Goal: Communication & Community: Answer question/provide support

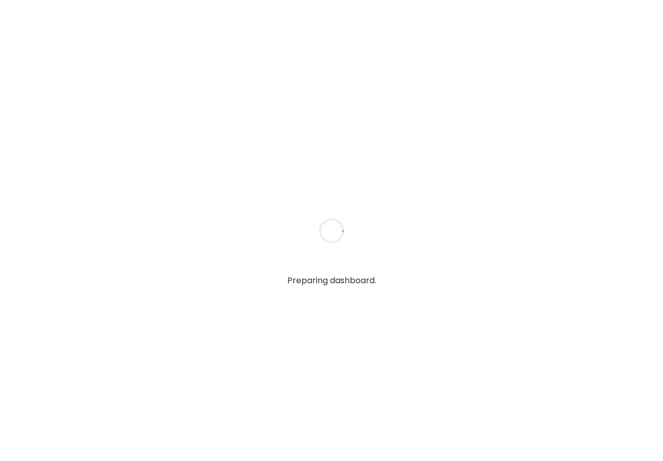
type textarea "**********"
type input "**********"
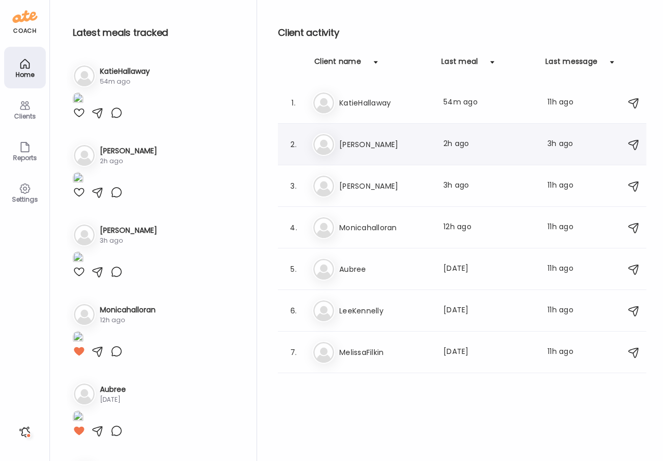
click at [345, 140] on h3 "[PERSON_NAME]" at bounding box center [385, 144] width 92 height 12
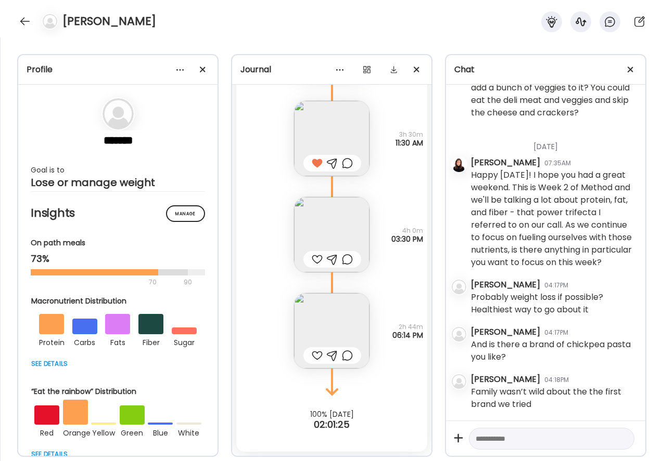
scroll to position [8, 0]
click at [504, 437] on textarea at bounding box center [542, 439] width 133 height 12
type textarea "**********"
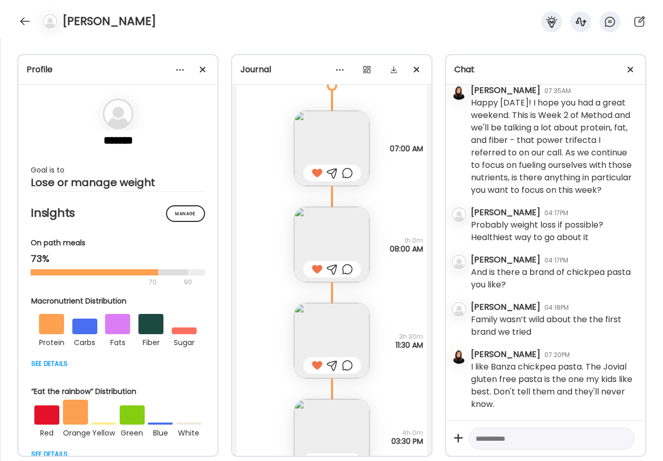
scroll to position [6283, 0]
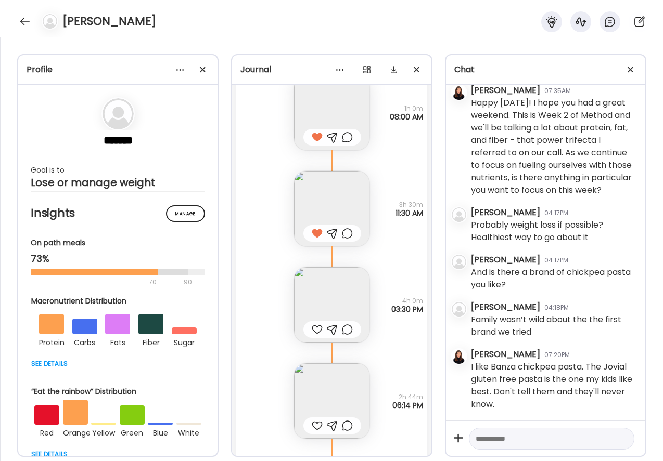
click at [324, 302] on img at bounding box center [331, 304] width 75 height 75
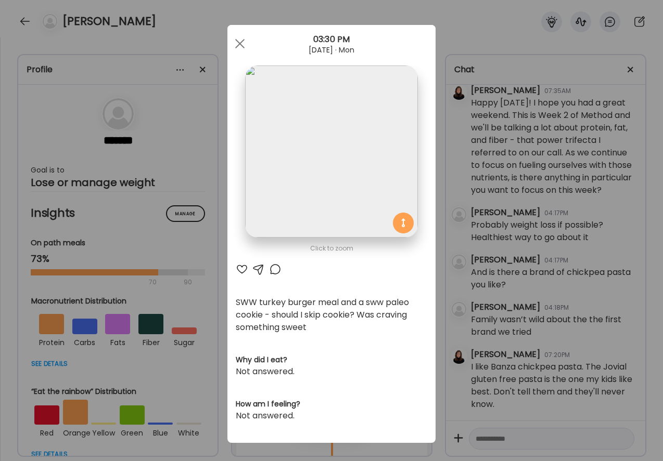
click at [242, 265] on div at bounding box center [242, 269] width 12 height 12
click at [275, 271] on div at bounding box center [275, 269] width 12 height 12
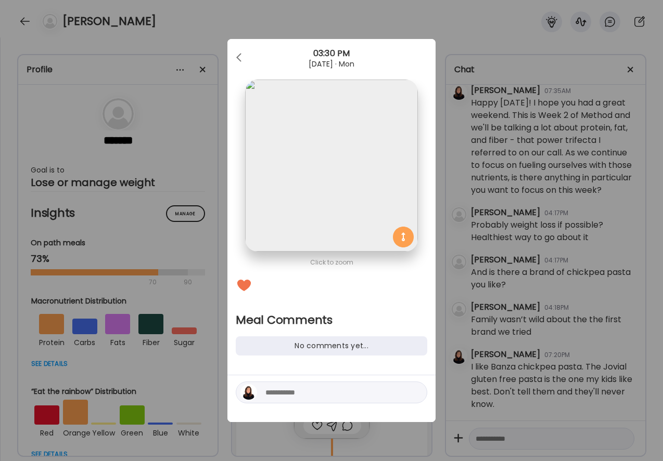
click at [296, 394] on textarea at bounding box center [335, 393] width 140 height 12
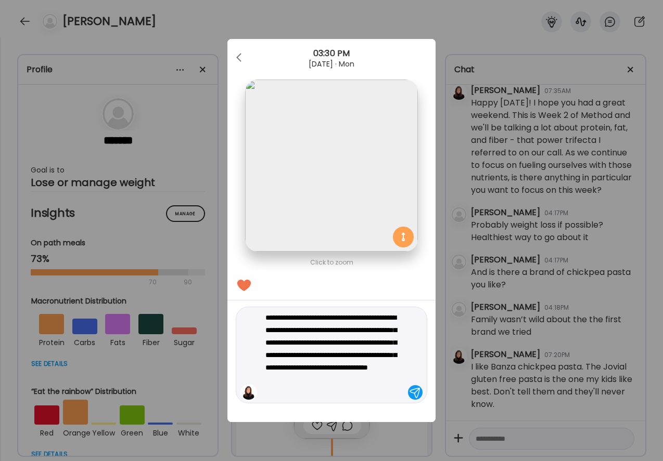
type textarea "**********"
click at [416, 393] on div at bounding box center [415, 393] width 15 height 15
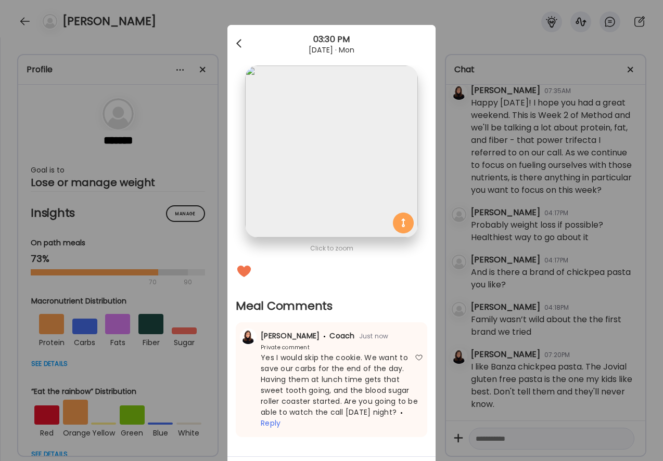
click at [235, 44] on div at bounding box center [239, 43] width 21 height 21
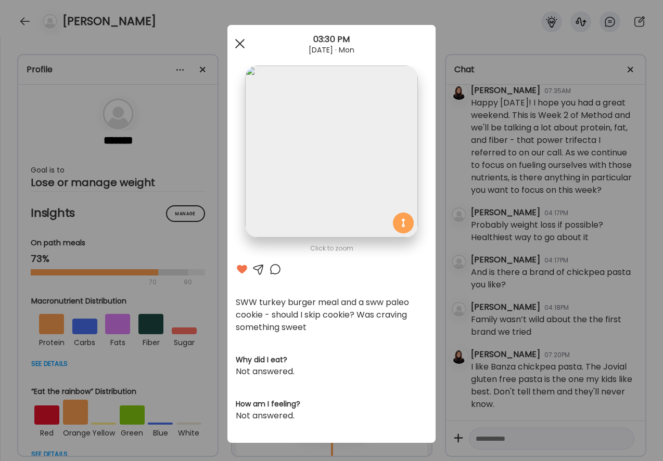
click at [240, 38] on div at bounding box center [239, 43] width 21 height 21
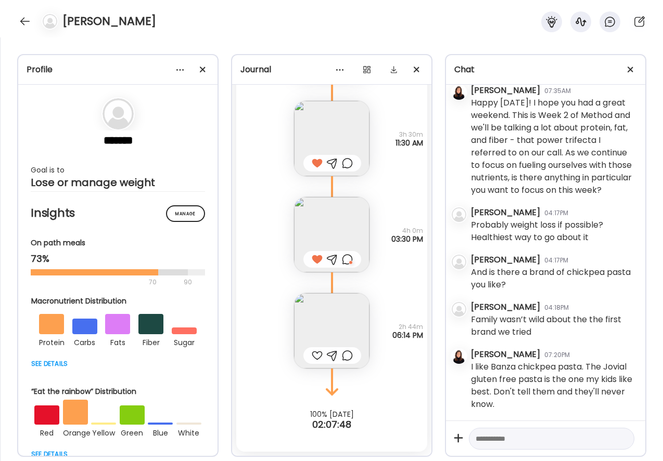
scroll to position [6353, 0]
click at [324, 332] on img at bounding box center [331, 330] width 75 height 75
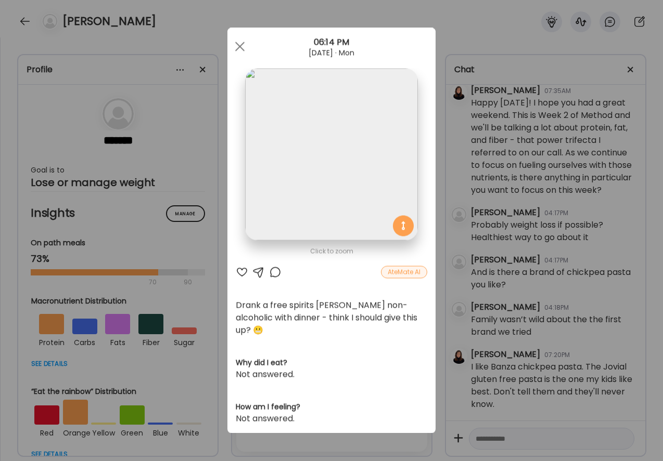
click at [241, 273] on div at bounding box center [242, 272] width 12 height 12
click at [275, 272] on div at bounding box center [275, 272] width 12 height 12
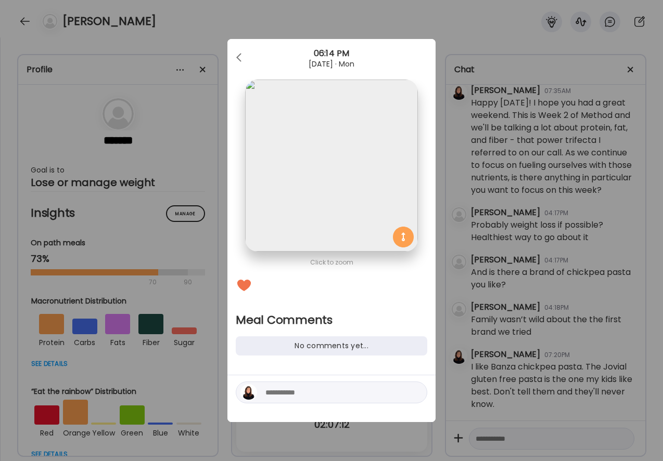
click at [268, 392] on textarea at bounding box center [335, 393] width 140 height 12
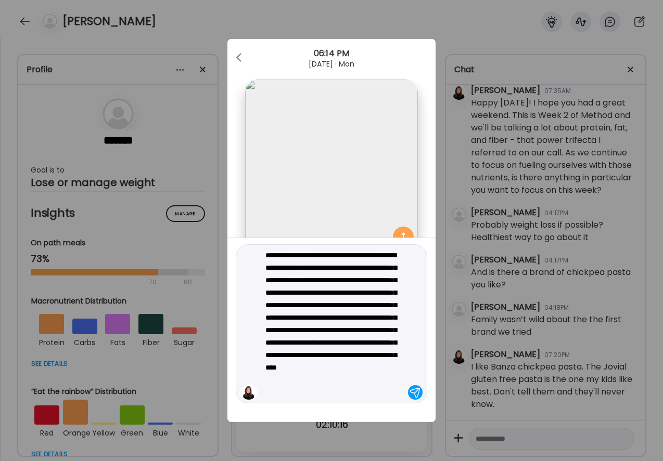
type textarea "**********"
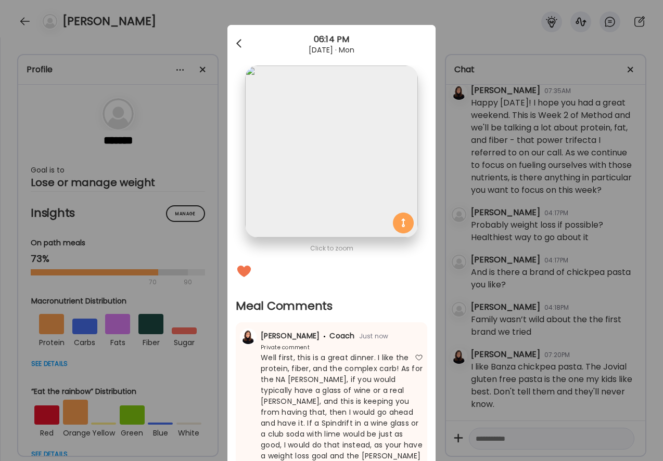
click at [242, 40] on div at bounding box center [239, 43] width 21 height 21
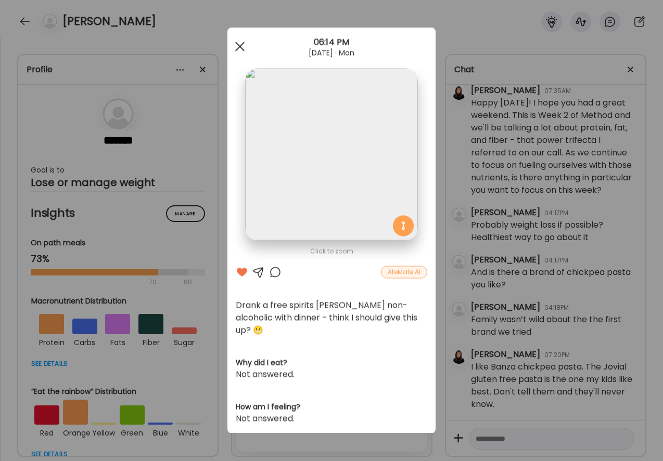
click at [240, 44] on div at bounding box center [239, 46] width 21 height 21
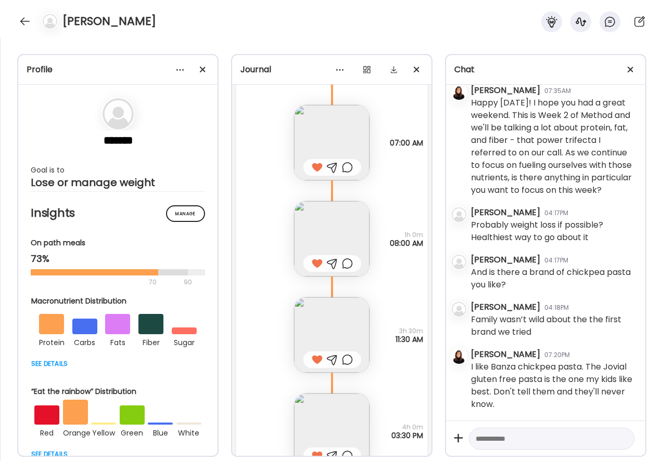
scroll to position [6165, 0]
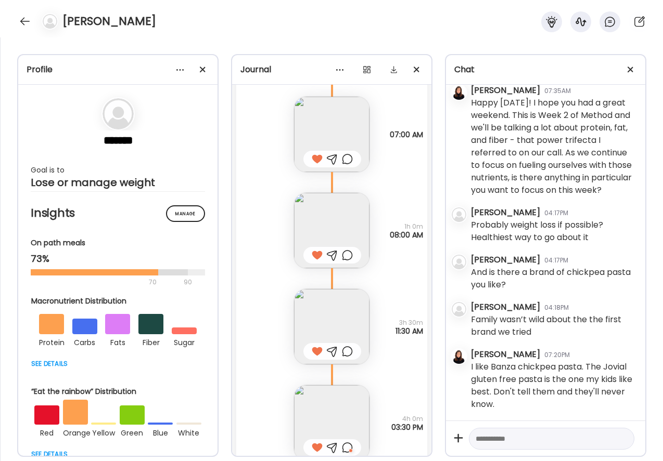
click at [324, 304] on img at bounding box center [331, 326] width 75 height 75
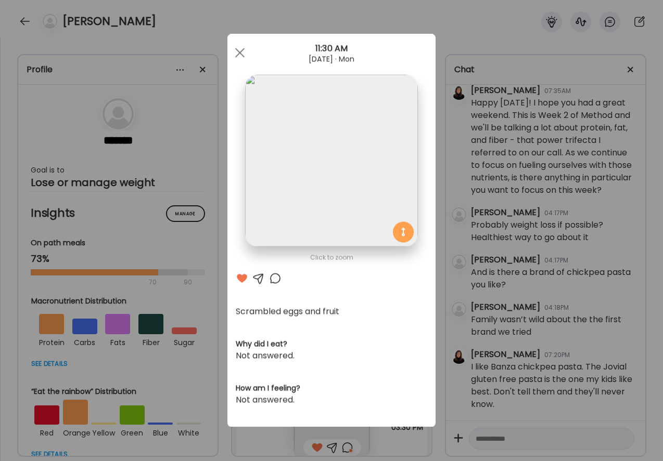
click at [276, 279] on div at bounding box center [275, 279] width 12 height 12
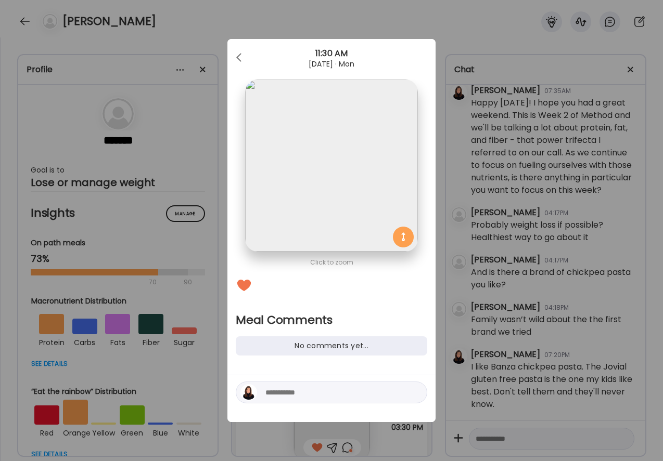
click at [284, 392] on textarea at bounding box center [335, 393] width 140 height 12
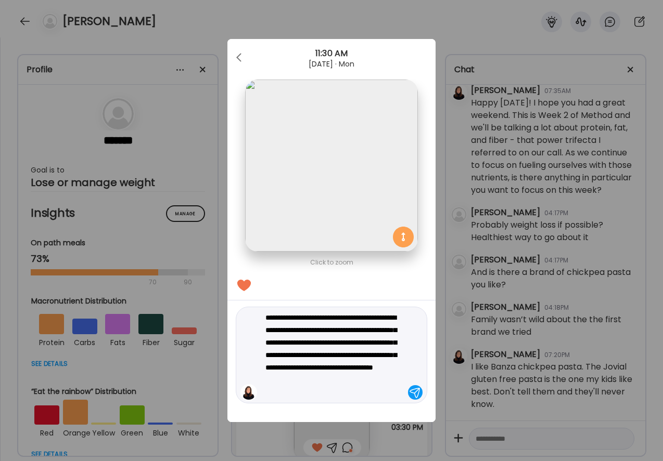
type textarea "**********"
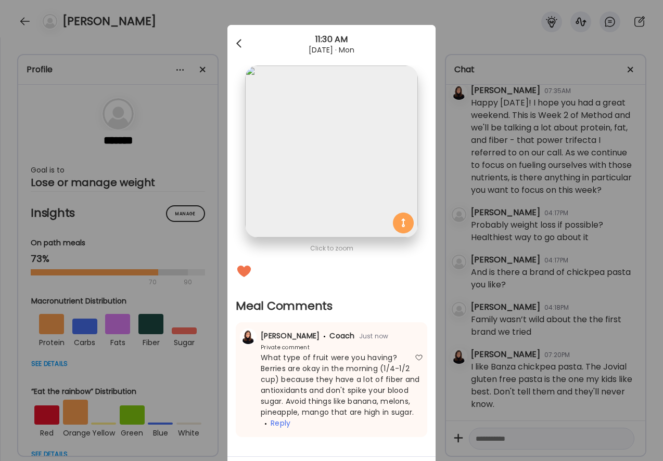
click at [238, 41] on div at bounding box center [239, 43] width 21 height 21
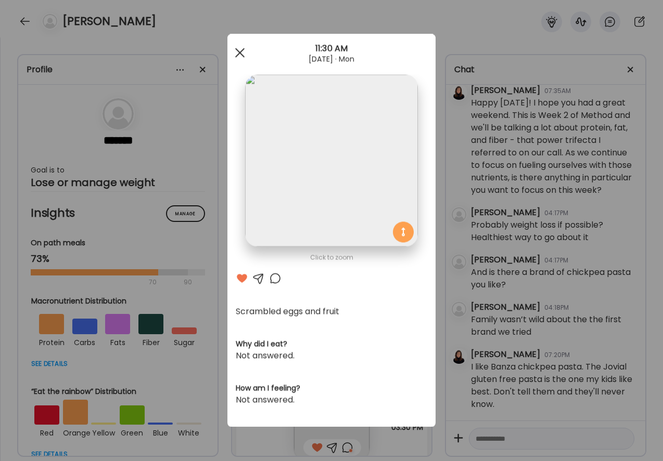
click at [238, 43] on div at bounding box center [239, 53] width 21 height 21
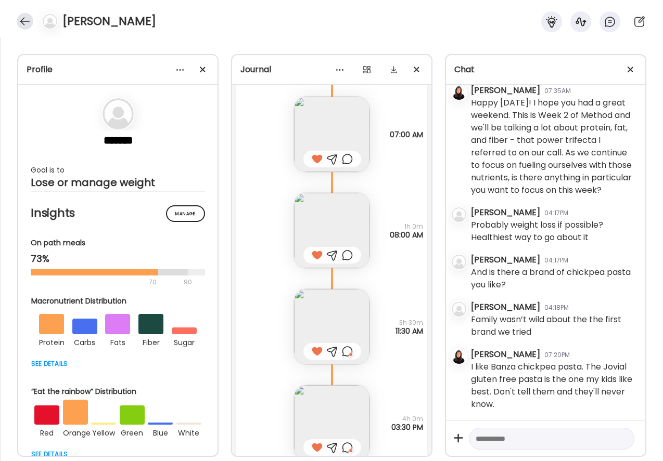
click at [27, 19] on div at bounding box center [25, 21] width 17 height 17
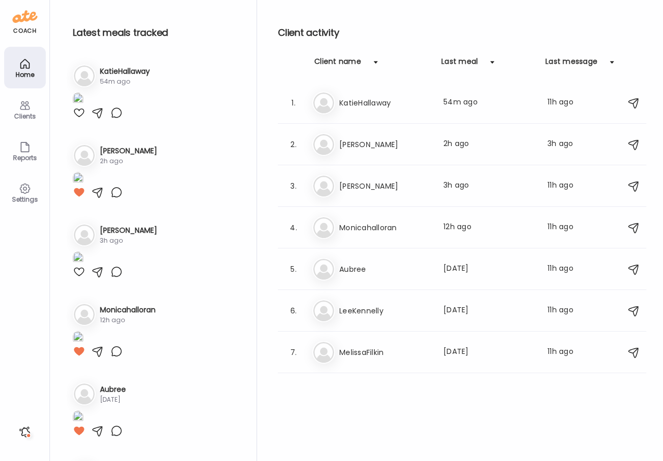
click at [83, 107] on img at bounding box center [78, 100] width 10 height 14
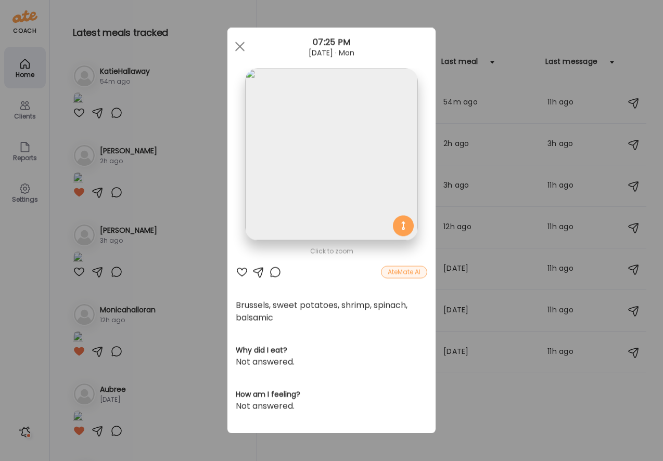
click at [240, 273] on div at bounding box center [242, 272] width 12 height 12
click at [279, 274] on div at bounding box center [275, 272] width 12 height 12
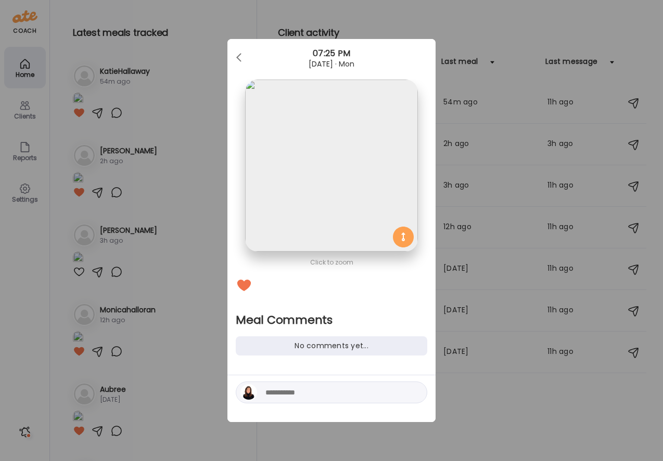
click at [281, 392] on textarea at bounding box center [335, 393] width 140 height 12
type textarea "**********"
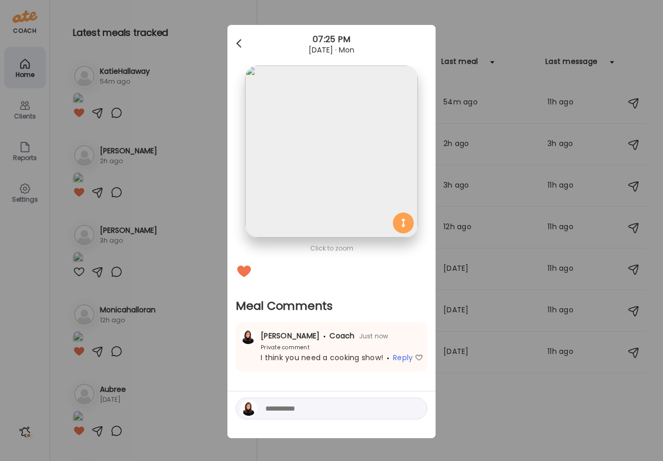
click at [238, 46] on div at bounding box center [239, 43] width 21 height 21
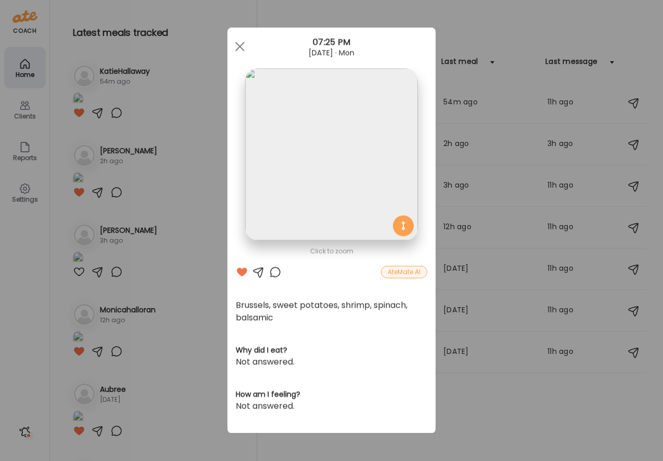
click at [144, 70] on div "Ate Coach Dashboard Wahoo! It’s official Take a moment to set up your Coach Pro…" at bounding box center [331, 230] width 663 height 461
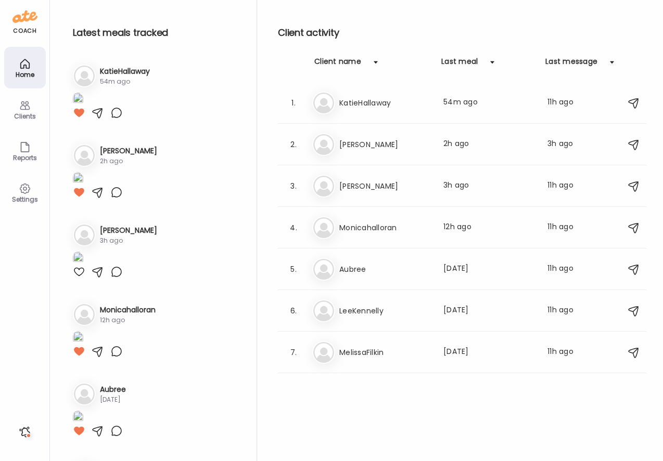
click at [144, 70] on h3 "KatieHallaway" at bounding box center [125, 71] width 50 height 11
click at [130, 70] on h3 "KatieHallaway" at bounding box center [125, 71] width 50 height 11
click at [25, 106] on icon at bounding box center [25, 105] width 10 height 9
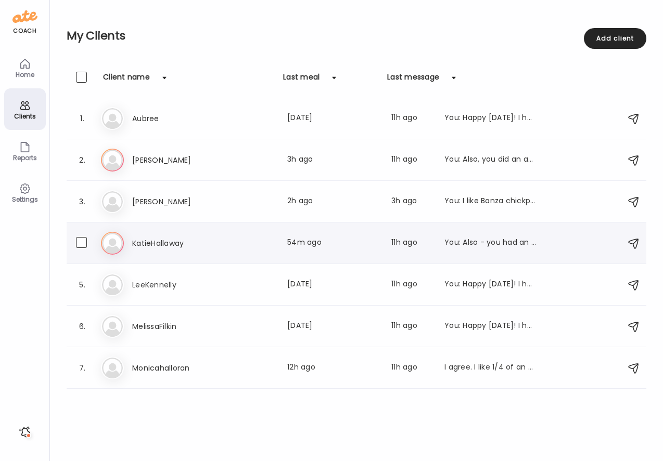
click at [142, 242] on h3 "KatieHallaway" at bounding box center [178, 243] width 92 height 12
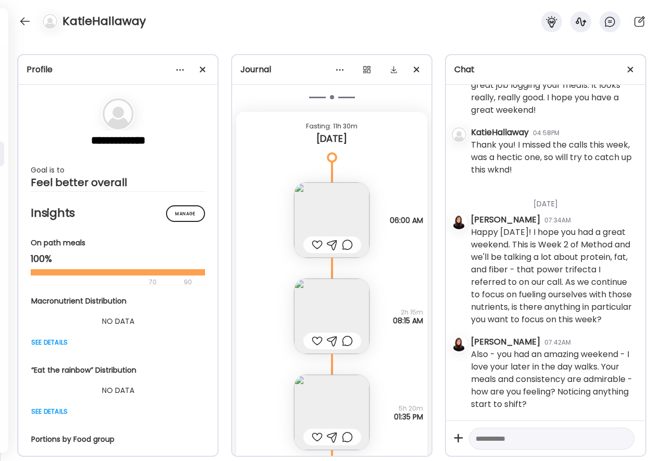
scroll to position [9780, 0]
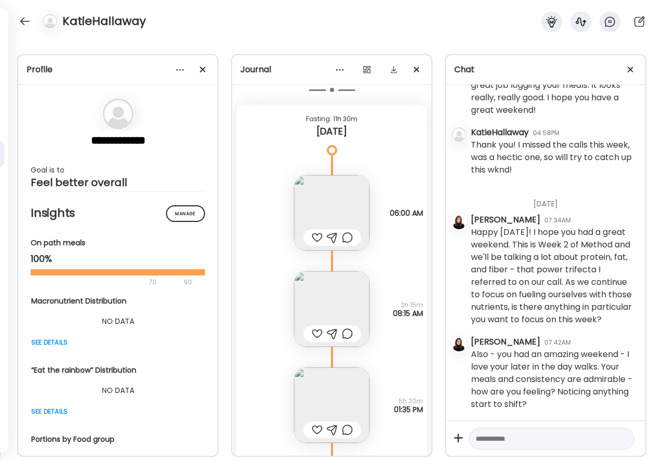
click at [315, 241] on div at bounding box center [317, 238] width 11 height 12
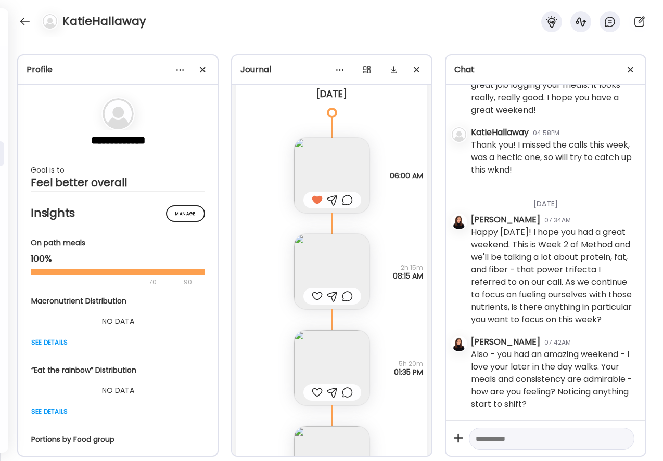
scroll to position [9817, 0]
click at [317, 296] on div at bounding box center [317, 297] width 11 height 12
click at [348, 297] on div at bounding box center [347, 297] width 11 height 12
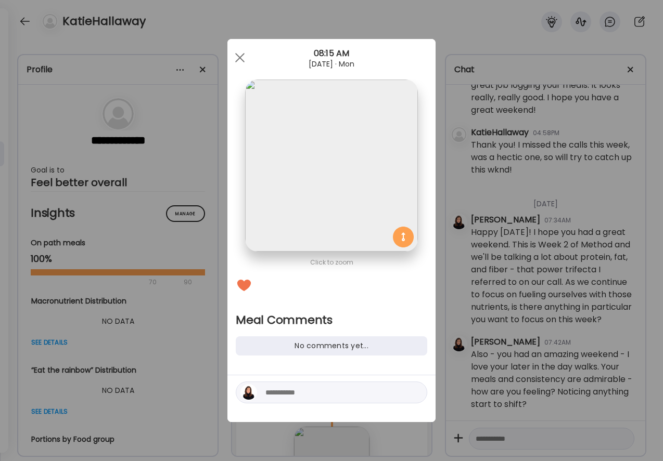
click at [294, 393] on textarea at bounding box center [335, 393] width 140 height 12
type textarea "**********"
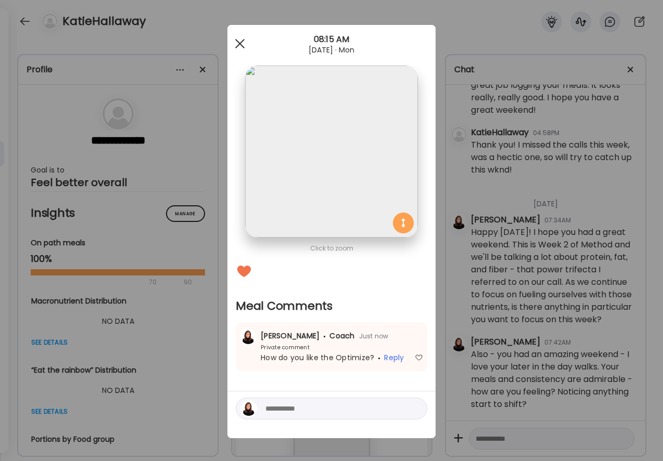
click at [237, 41] on span at bounding box center [239, 43] width 9 height 9
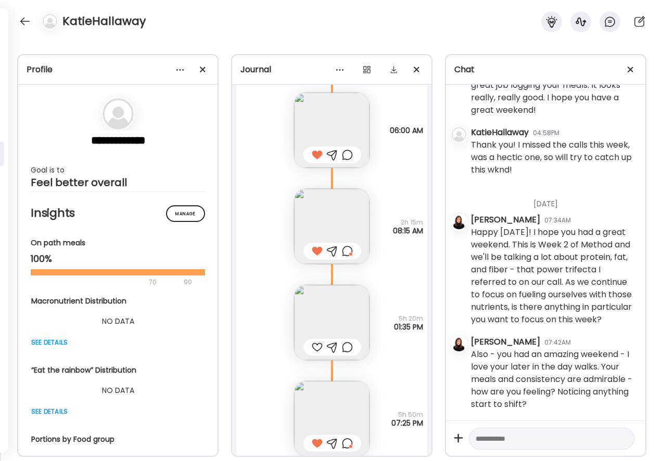
scroll to position [9867, 0]
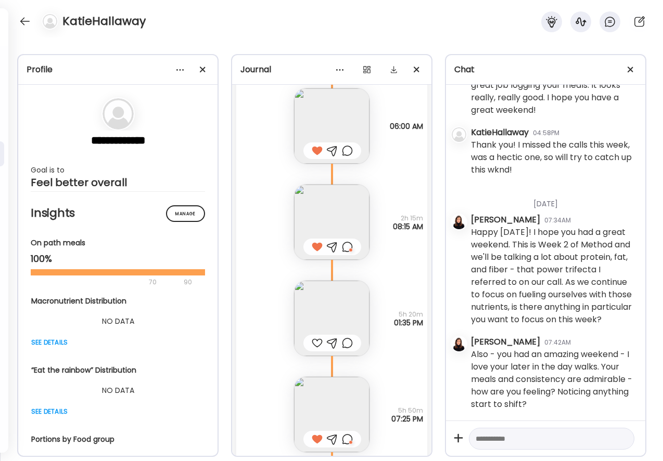
click at [327, 321] on img at bounding box center [331, 318] width 75 height 75
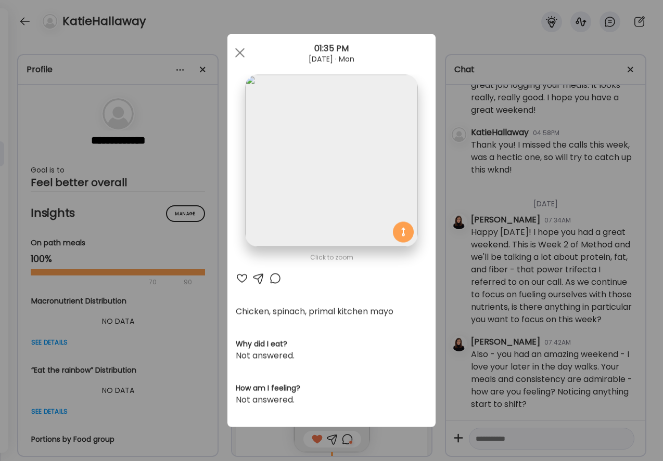
click at [241, 277] on div at bounding box center [242, 279] width 12 height 12
click at [241, 46] on div at bounding box center [239, 53] width 21 height 21
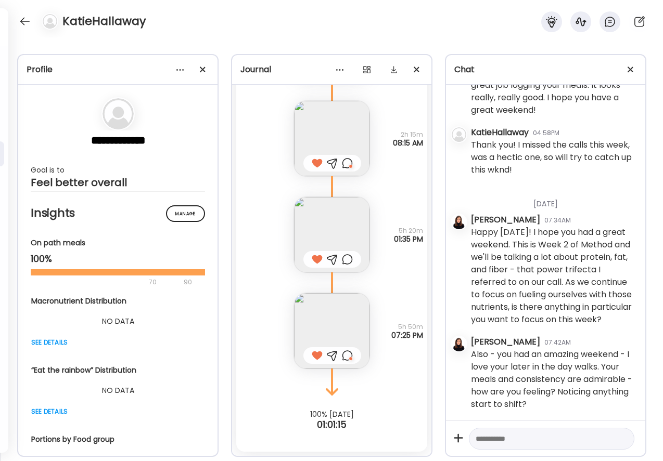
scroll to position [9950, 0]
click at [346, 356] on div at bounding box center [347, 356] width 11 height 12
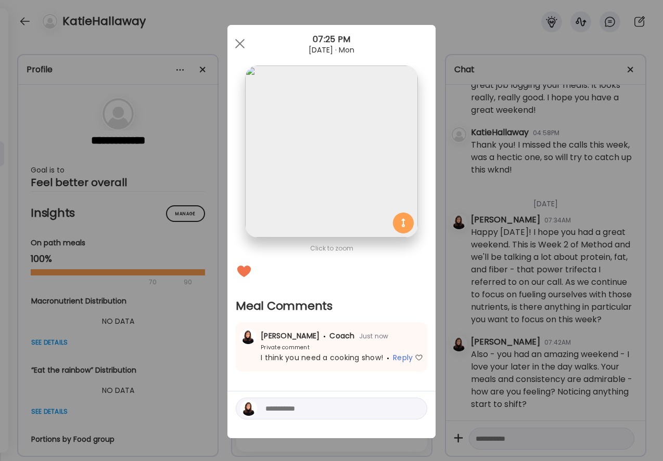
click at [276, 410] on textarea at bounding box center [335, 409] width 140 height 12
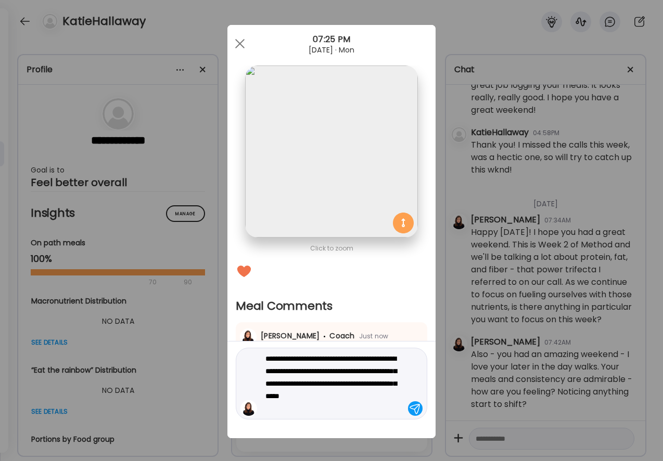
type textarea "**********"
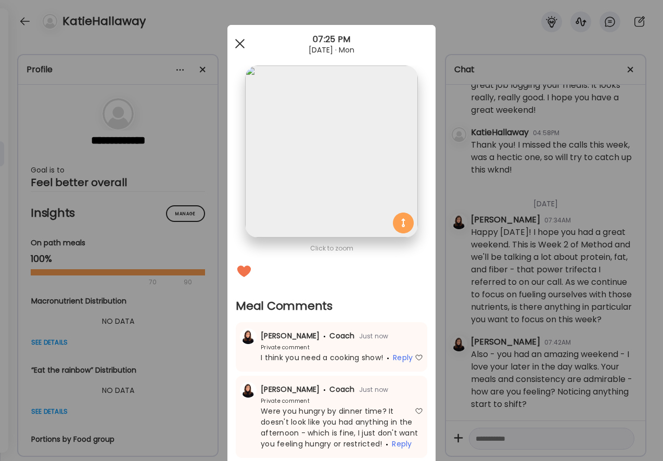
click at [238, 42] on span at bounding box center [239, 43] width 9 height 9
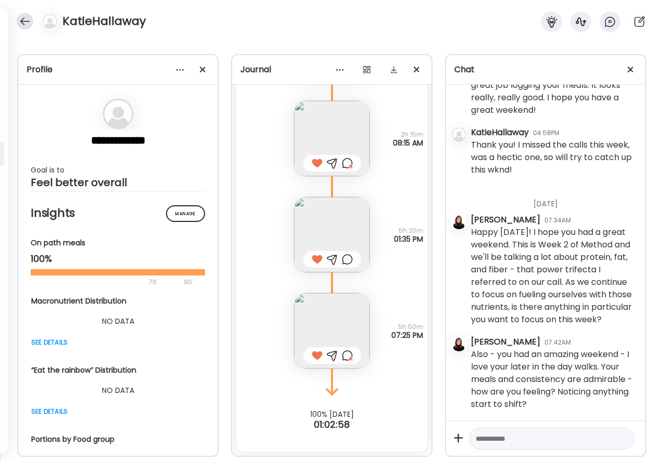
click at [27, 21] on div at bounding box center [25, 21] width 17 height 17
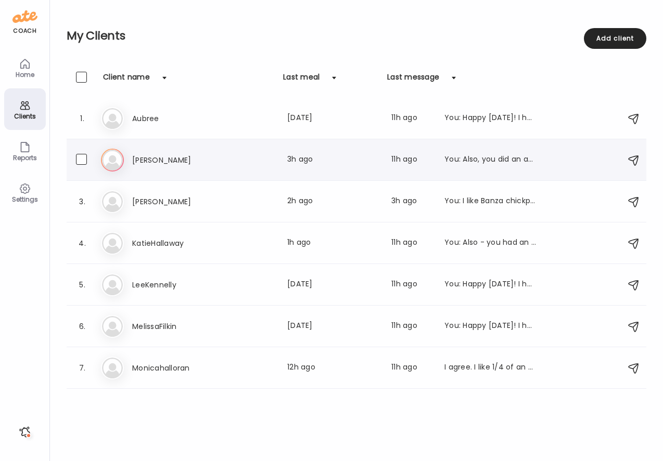
click at [153, 161] on h3 "[PERSON_NAME]" at bounding box center [178, 160] width 92 height 12
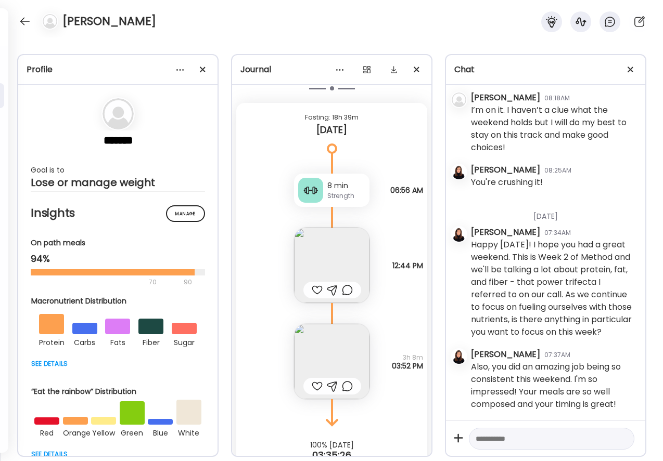
scroll to position [6118, 0]
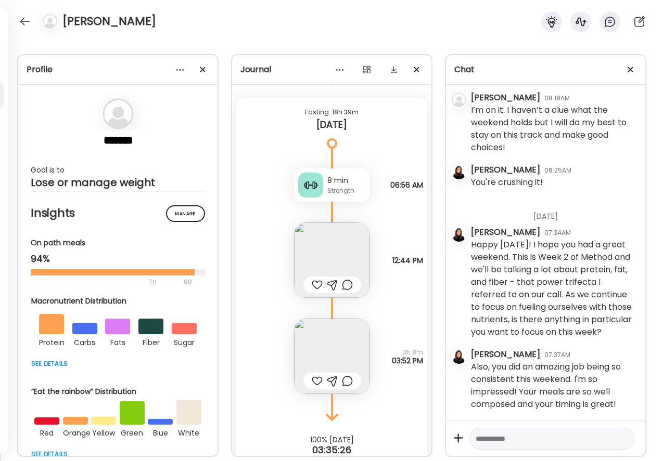
click at [325, 255] on img at bounding box center [331, 260] width 75 height 75
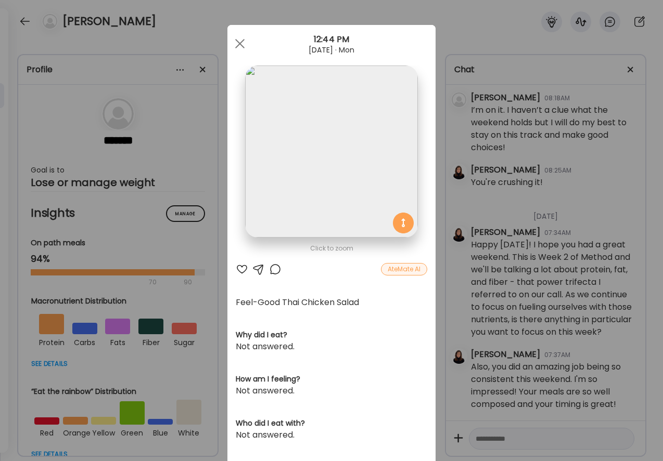
click at [244, 269] on div at bounding box center [242, 269] width 12 height 12
click at [236, 43] on div at bounding box center [239, 43] width 21 height 21
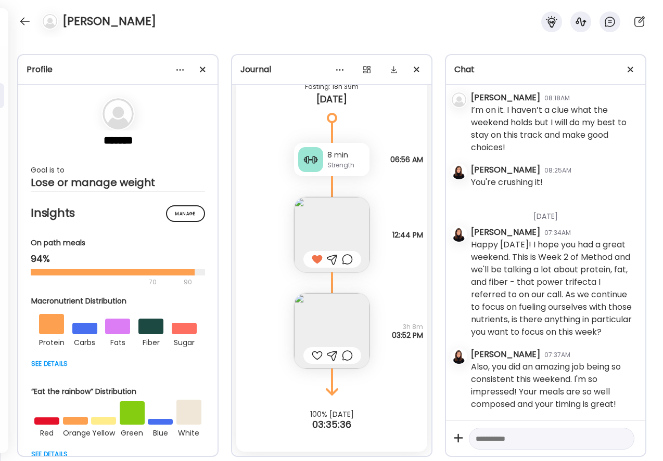
scroll to position [6143, 0]
click at [312, 357] on div at bounding box center [317, 356] width 11 height 12
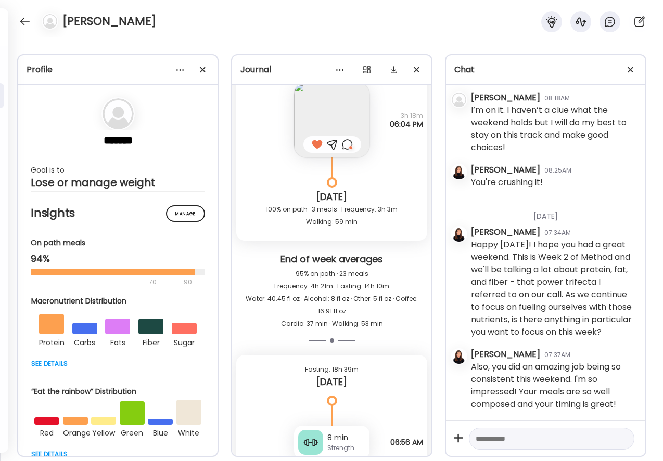
scroll to position [5860, 0]
click at [24, 21] on div at bounding box center [25, 21] width 17 height 17
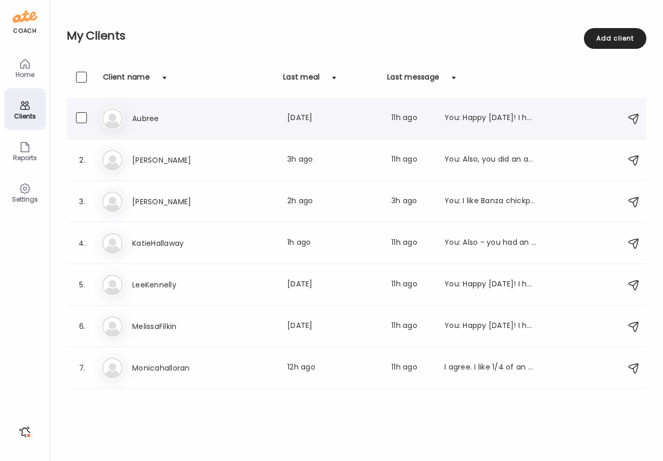
click at [122, 120] on img at bounding box center [112, 118] width 21 height 21
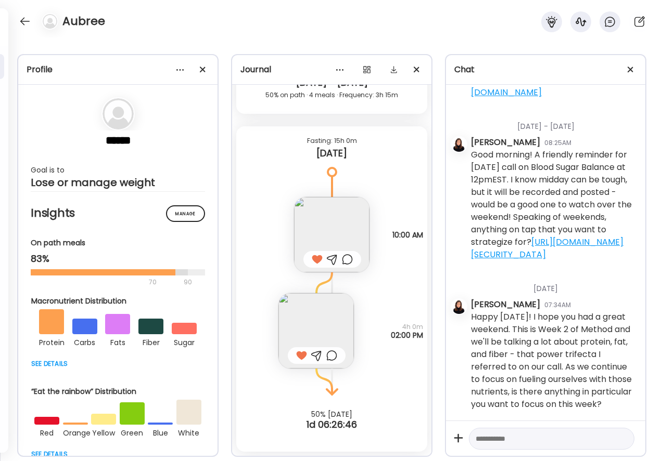
scroll to position [812, 0]
click at [19, 22] on div at bounding box center [25, 21] width 17 height 17
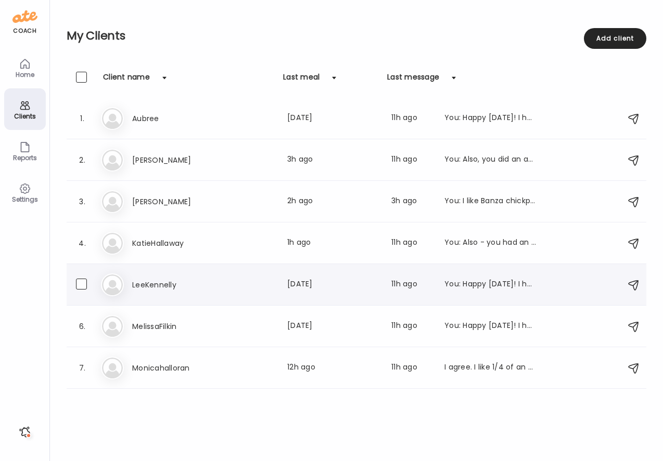
click at [157, 286] on h3 "LeeKennelly" at bounding box center [178, 285] width 92 height 12
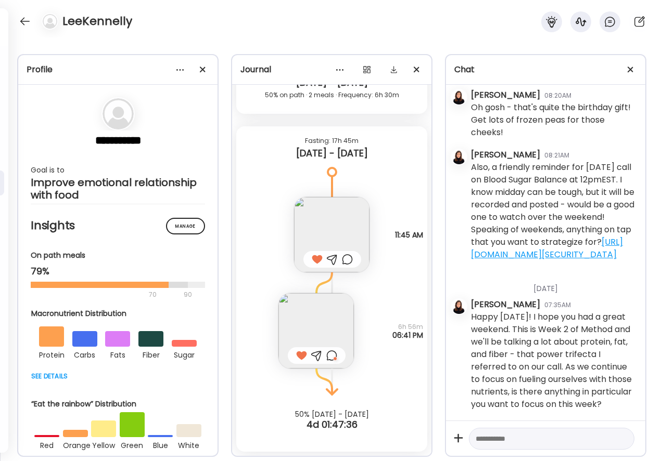
scroll to position [445, 0]
click at [28, 23] on div at bounding box center [25, 21] width 17 height 17
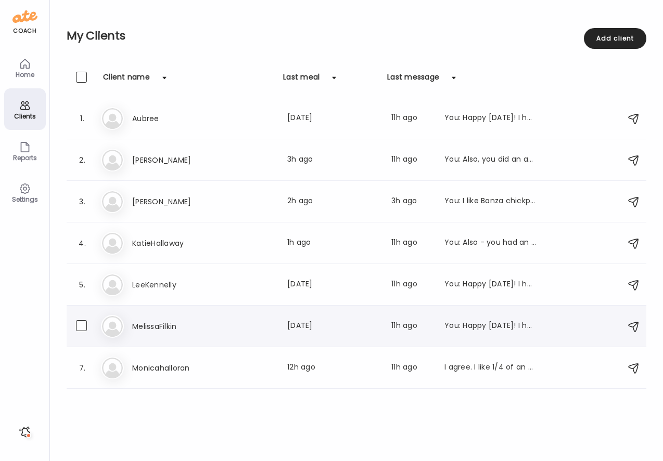
click at [184, 328] on h3 "MelissaFilkin" at bounding box center [178, 326] width 92 height 12
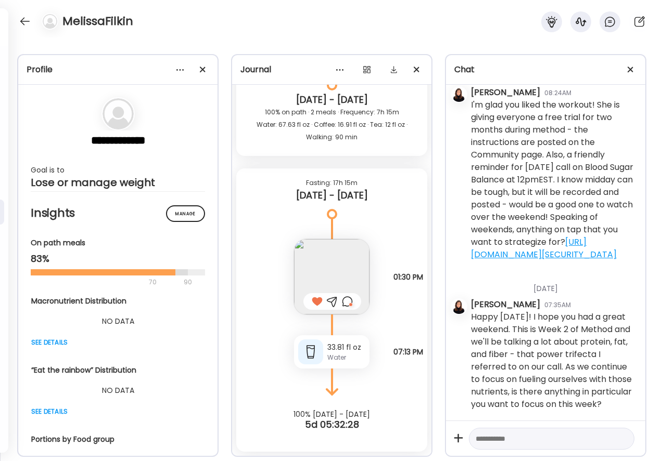
scroll to position [845, 0]
click at [24, 20] on div at bounding box center [25, 21] width 17 height 17
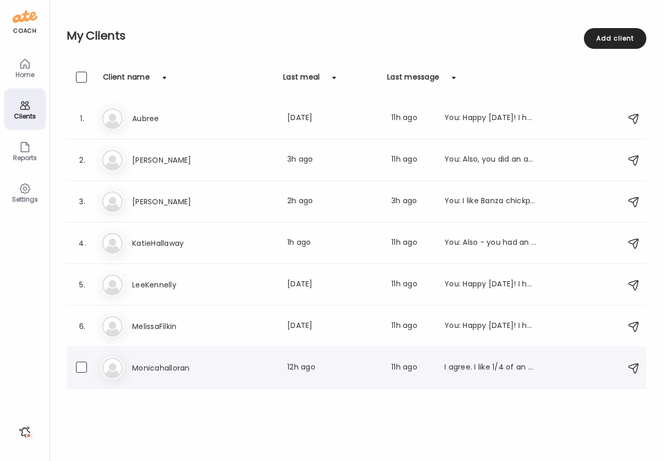
click at [169, 370] on h3 "Monicahalloran" at bounding box center [178, 368] width 92 height 12
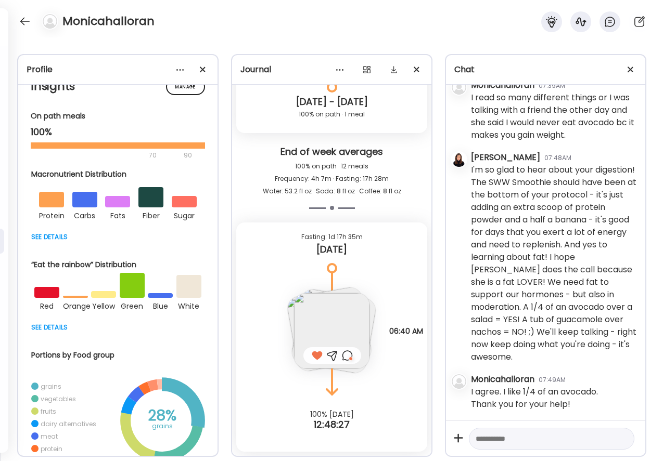
scroll to position [133, 0]
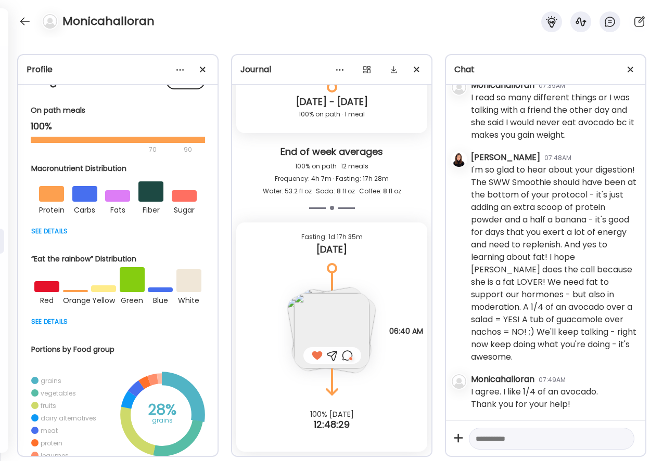
click at [319, 319] on img at bounding box center [331, 330] width 75 height 75
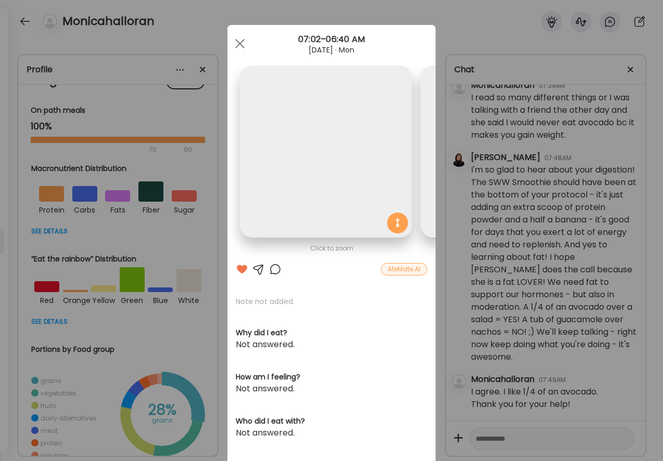
scroll to position [0, 351]
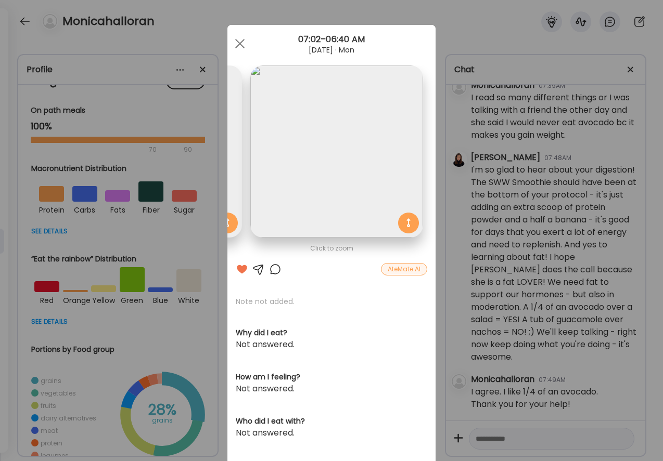
click at [319, 319] on div "Click to zoom AteMate AI Note not added. Why did I eat? Not answered. How am I …" at bounding box center [331, 287] width 208 height 524
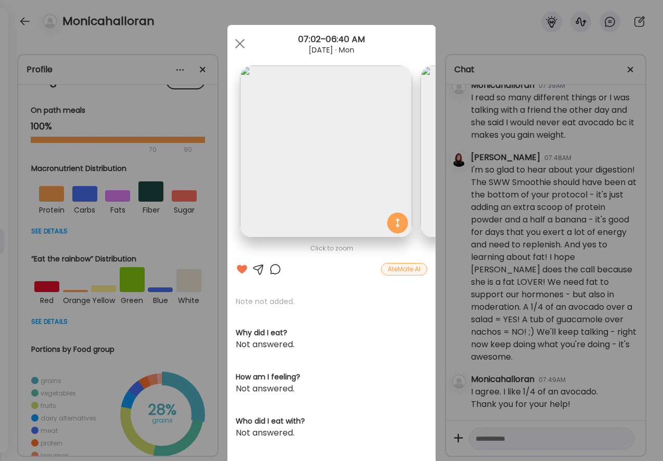
scroll to position [0, 0]
click at [241, 42] on div at bounding box center [239, 43] width 21 height 21
